Goal: Task Accomplishment & Management: Complete application form

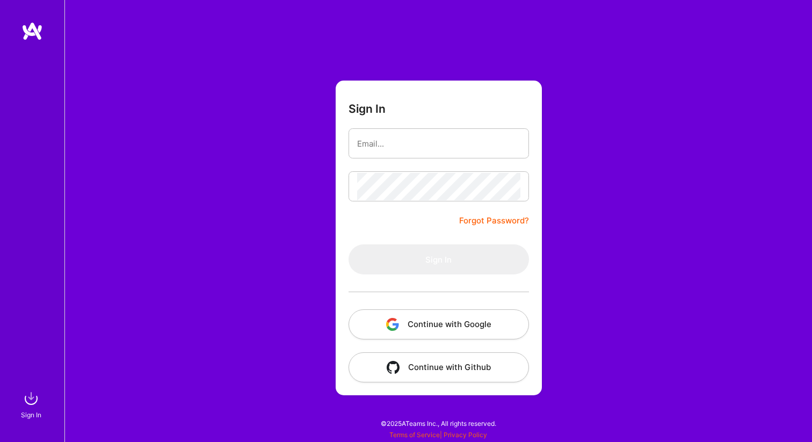
click at [438, 314] on button "Continue with Google" at bounding box center [439, 324] width 180 height 30
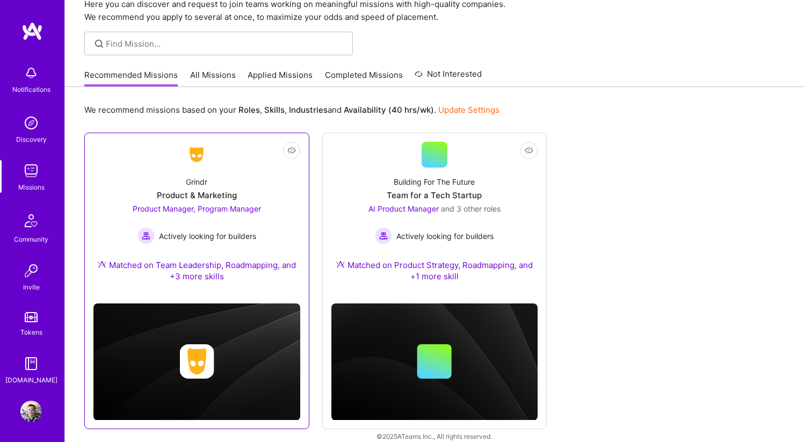
scroll to position [49, 0]
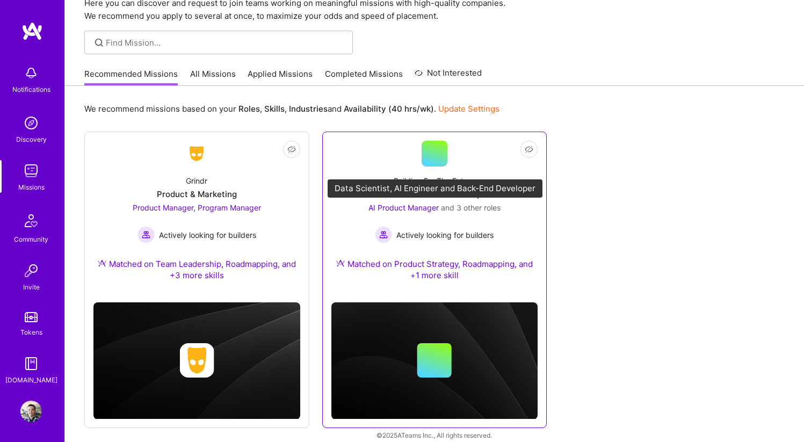
click at [426, 203] on span "AI Product Manager" at bounding box center [403, 207] width 70 height 9
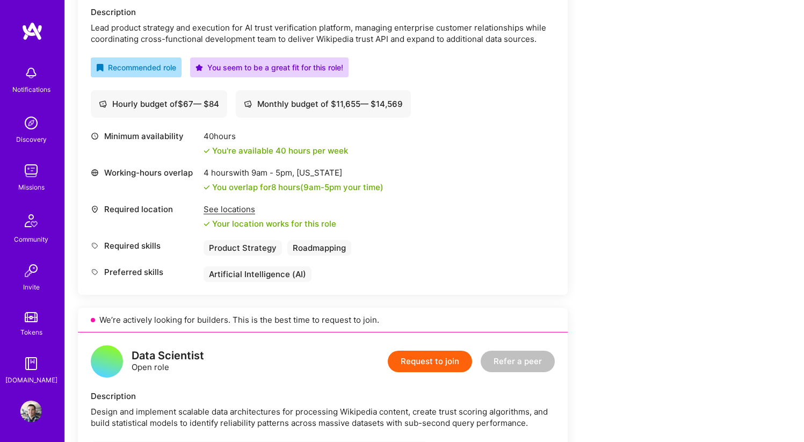
scroll to position [237, 0]
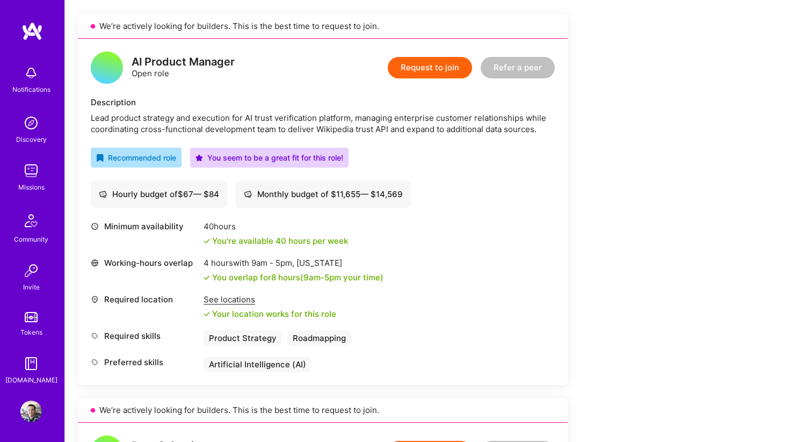
click at [440, 66] on button "Request to join" at bounding box center [430, 67] width 84 height 21
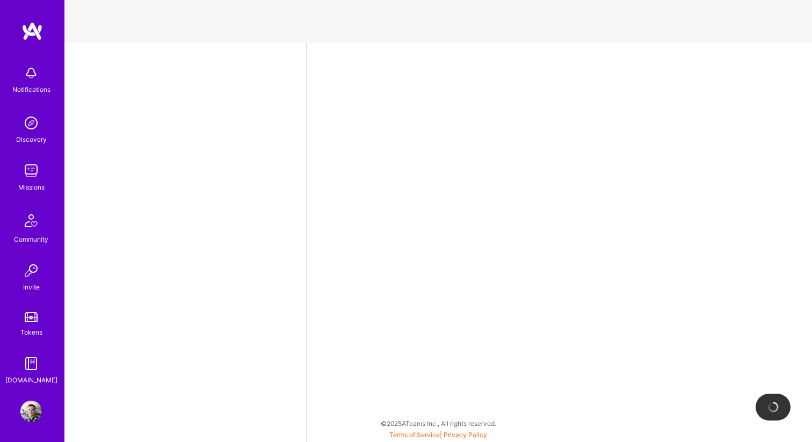
select select "US"
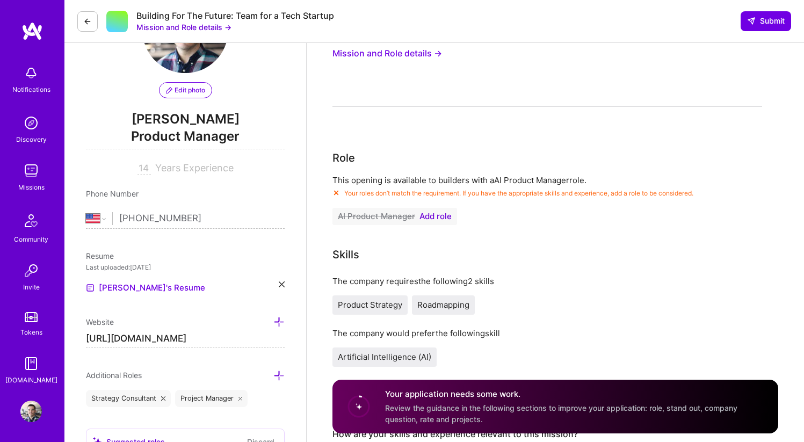
scroll to position [79, 0]
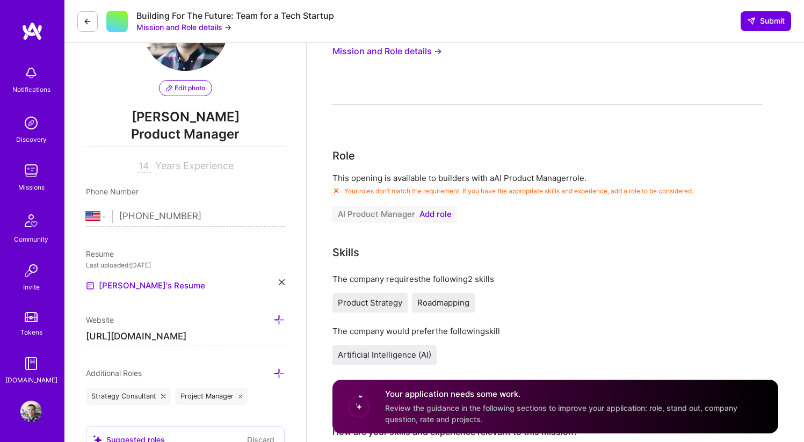
click at [437, 210] on span "Add role" at bounding box center [435, 214] width 32 height 9
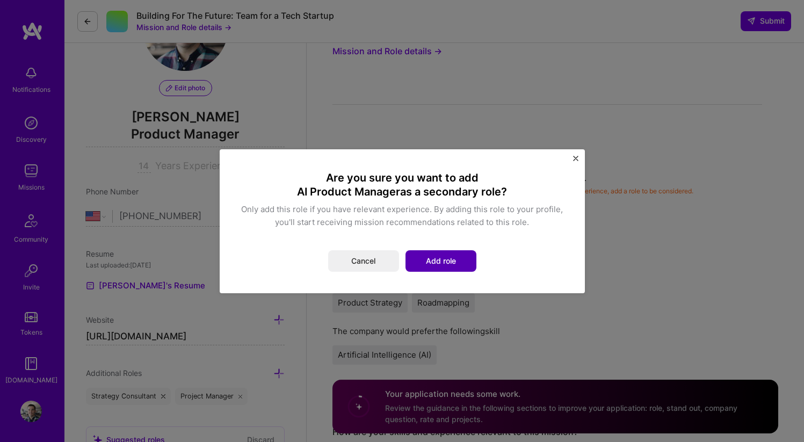
click at [433, 270] on button "Add role" at bounding box center [440, 260] width 71 height 21
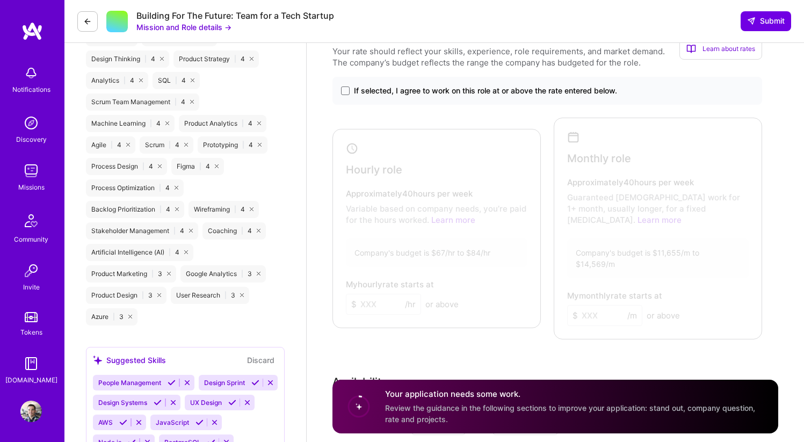
scroll to position [743, 0]
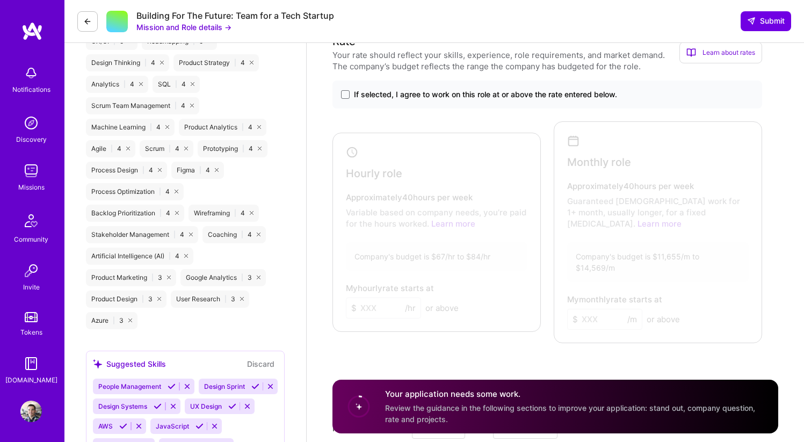
click at [427, 86] on div "If selected, I agree to work on this role at or above the rate entered below." at bounding box center [547, 95] width 430 height 28
click at [426, 92] on span "If selected, I agree to work on this role at or above the rate entered below." at bounding box center [485, 94] width 263 height 11
click at [0, 0] on input "If selected, I agree to work on this role at or above the rate entered below." at bounding box center [0, 0] width 0 height 0
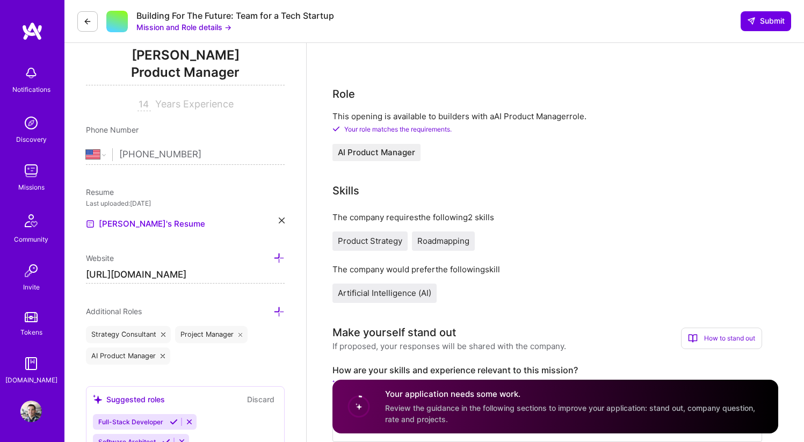
scroll to position [0, 0]
